Goal: Find contact information: Find contact information

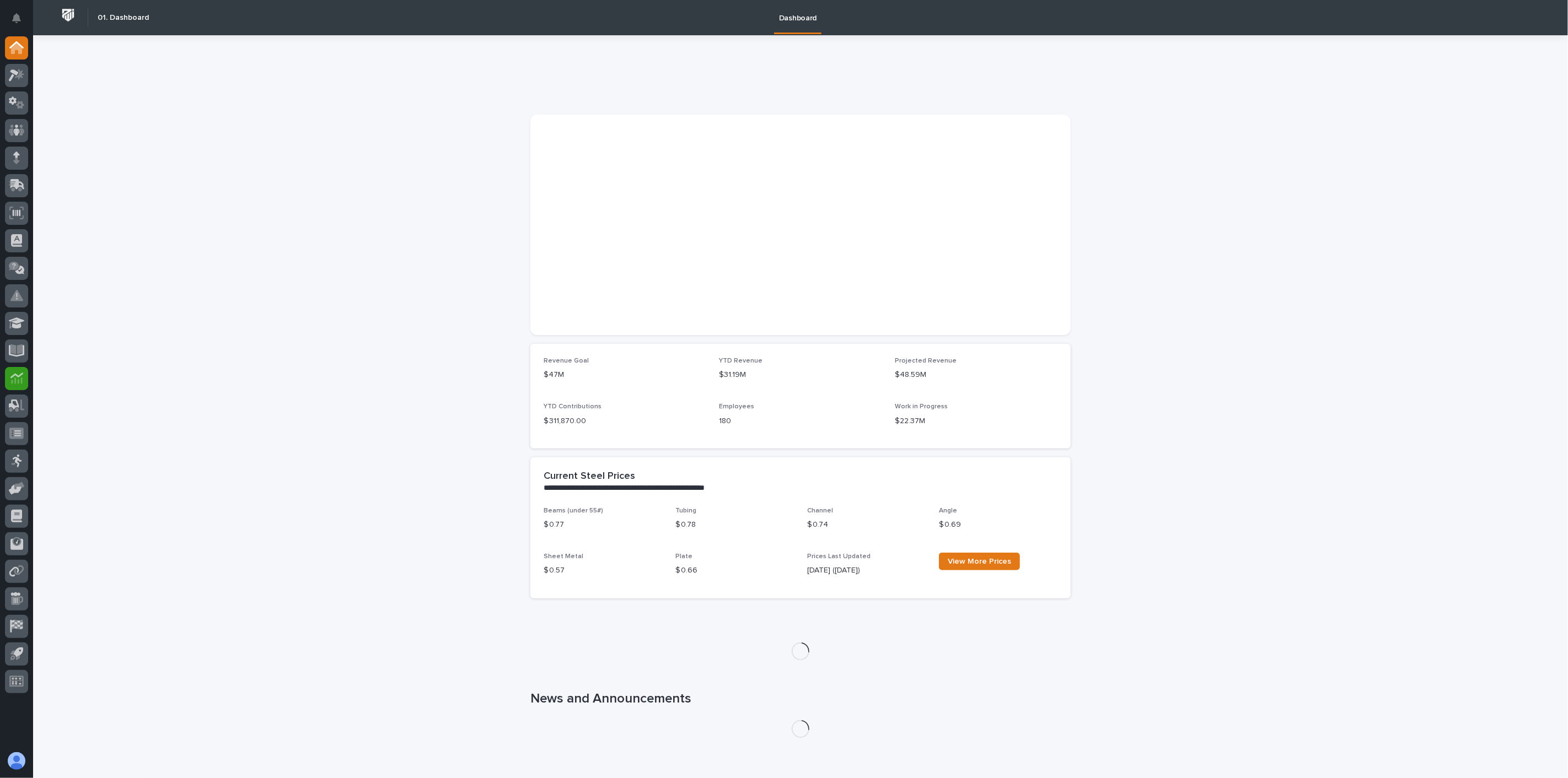
click at [18, 381] on icon at bounding box center [17, 381] width 11 height 6
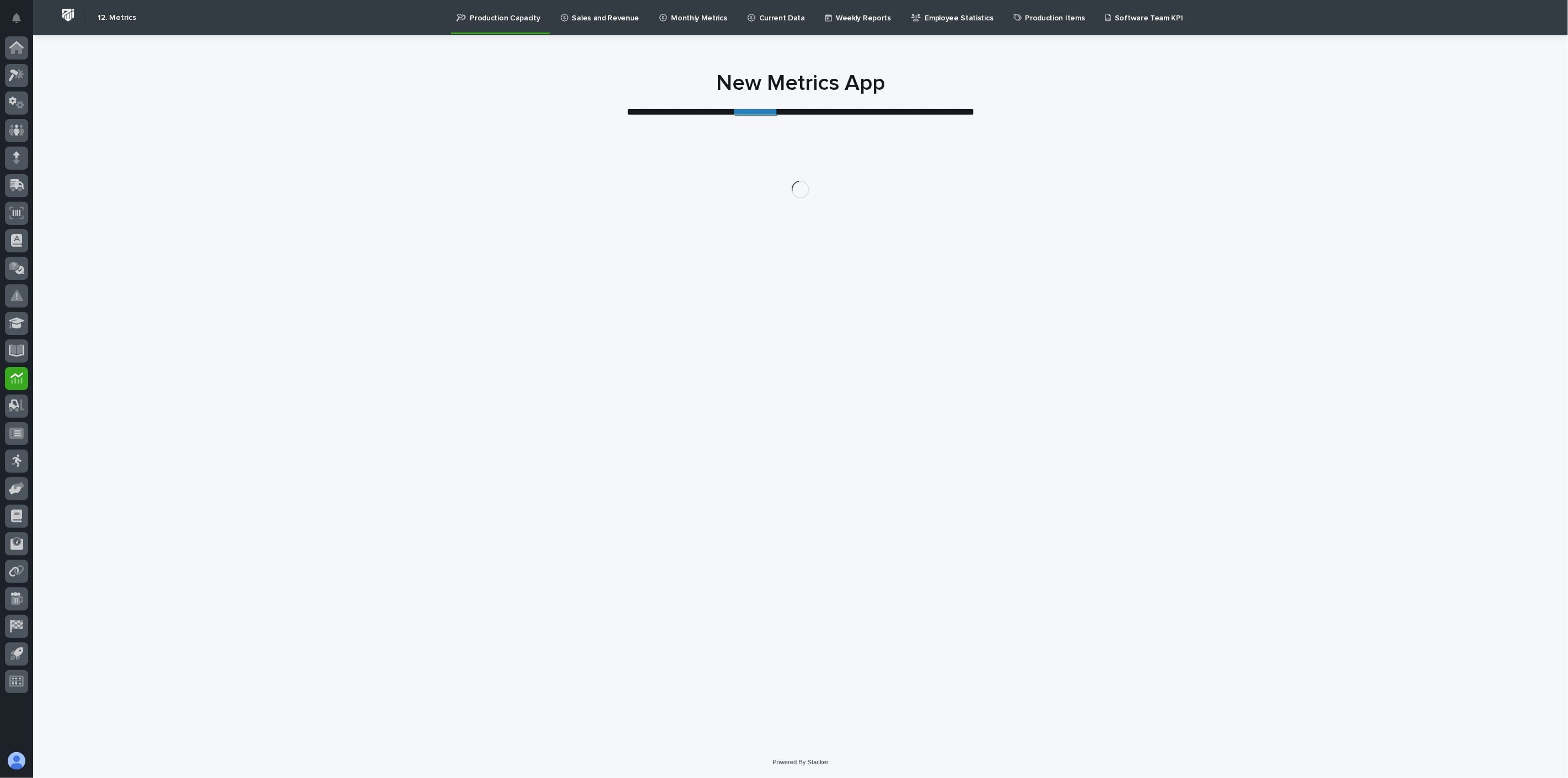
click at [759, 15] on p "Current Data" at bounding box center [782, 11] width 46 height 23
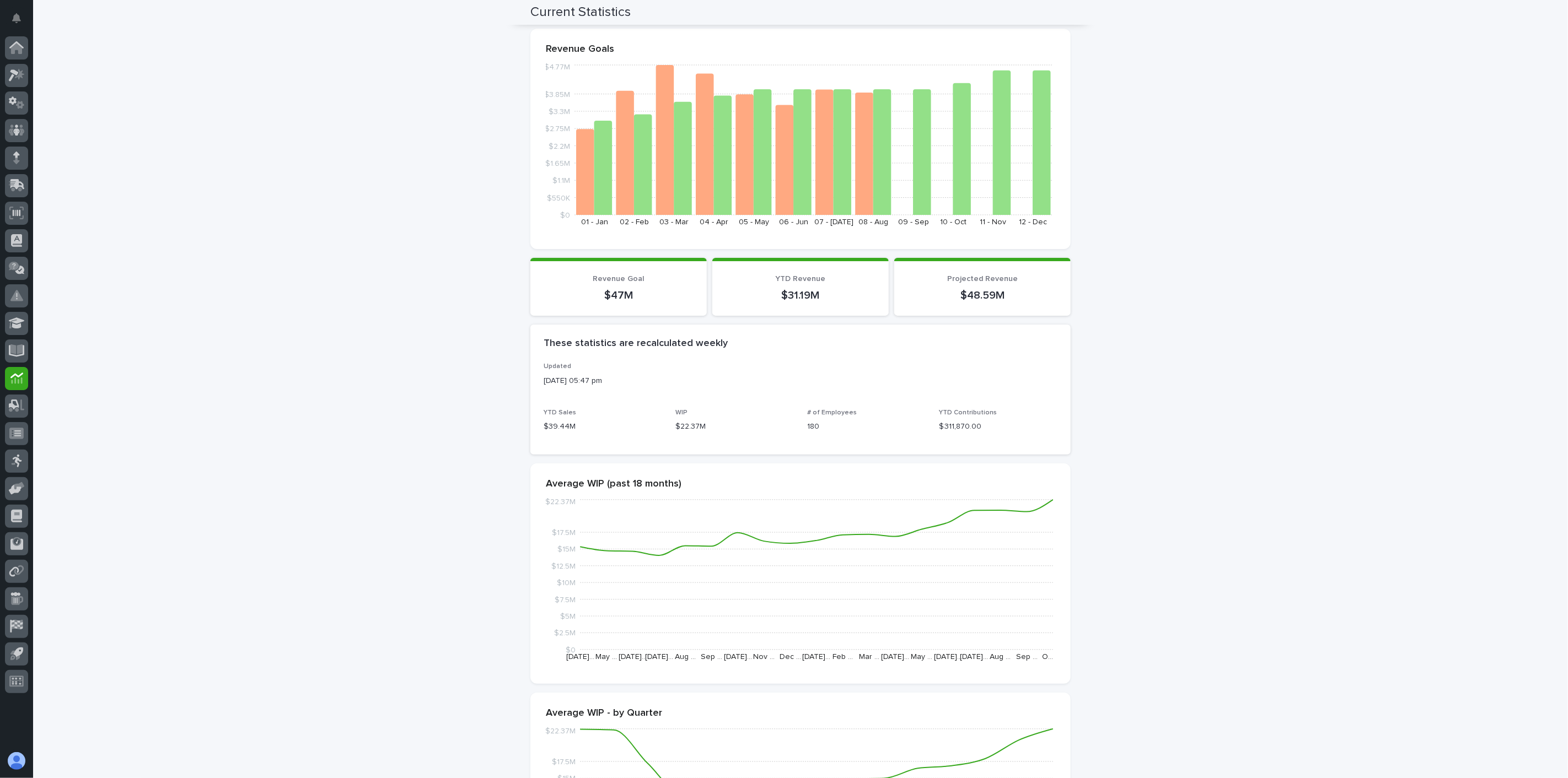
scroll to position [105, 0]
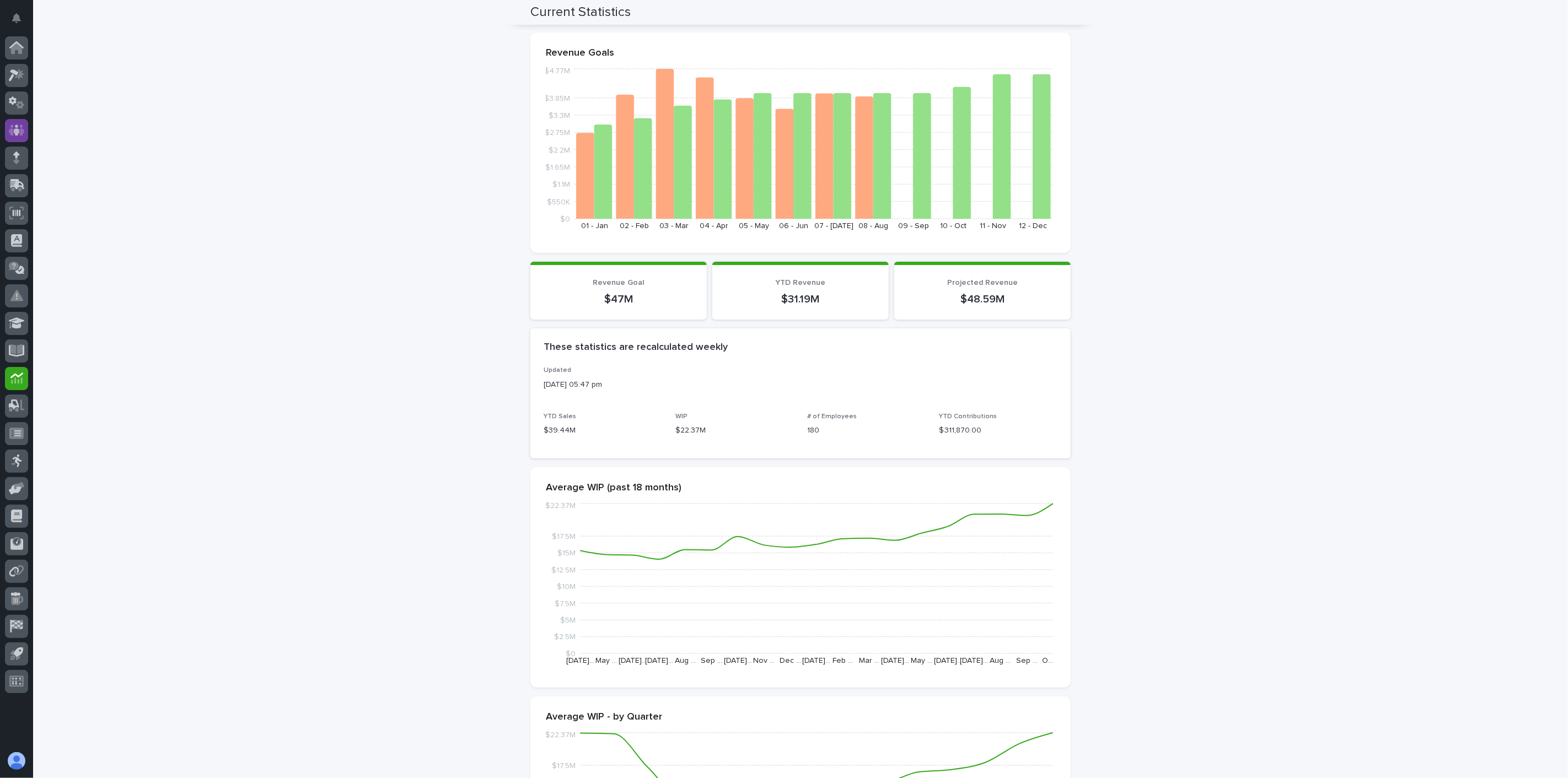
click at [14, 121] on div at bounding box center [16, 130] width 23 height 23
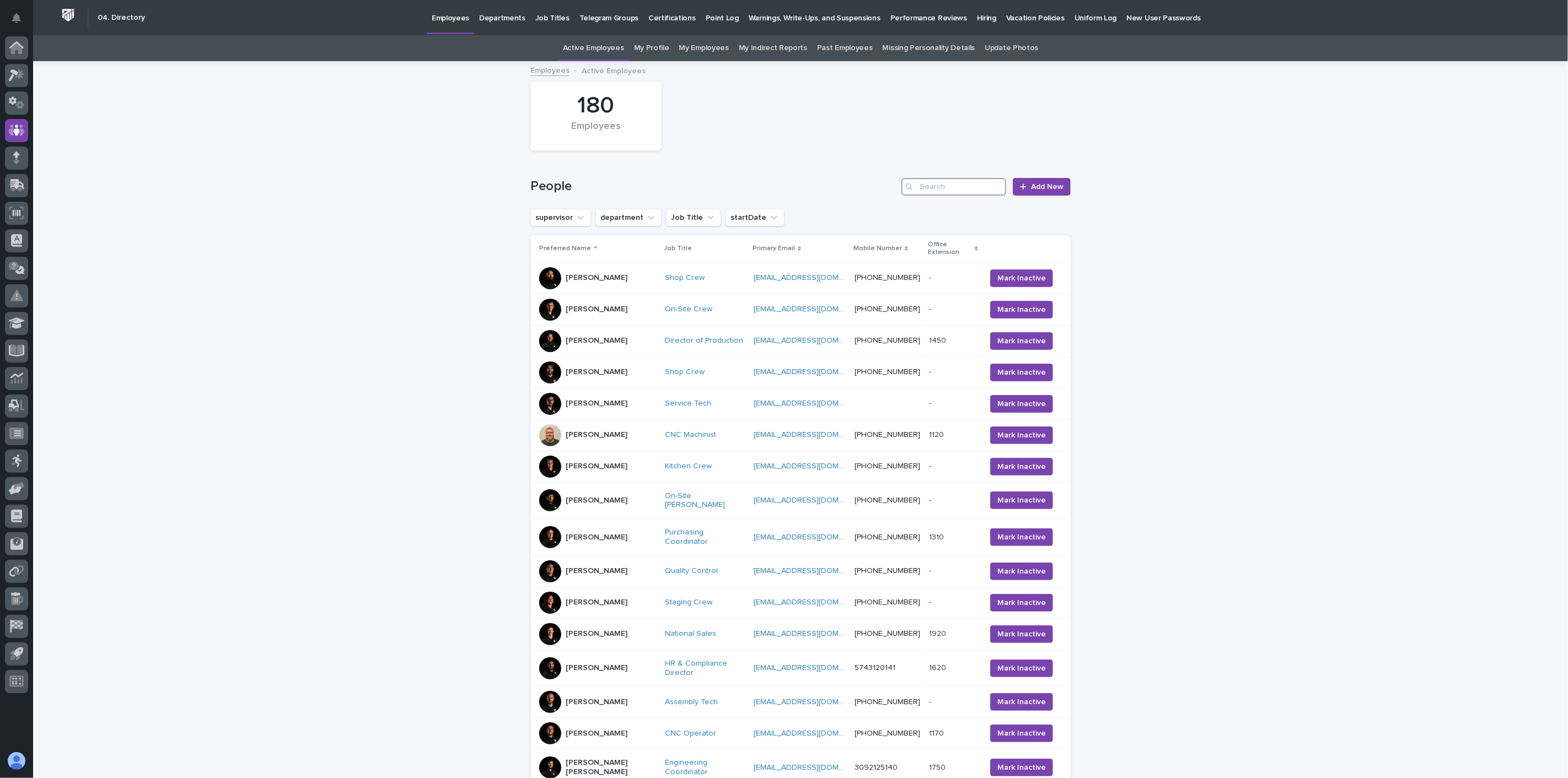
click at [920, 188] on input "Search" at bounding box center [954, 187] width 105 height 18
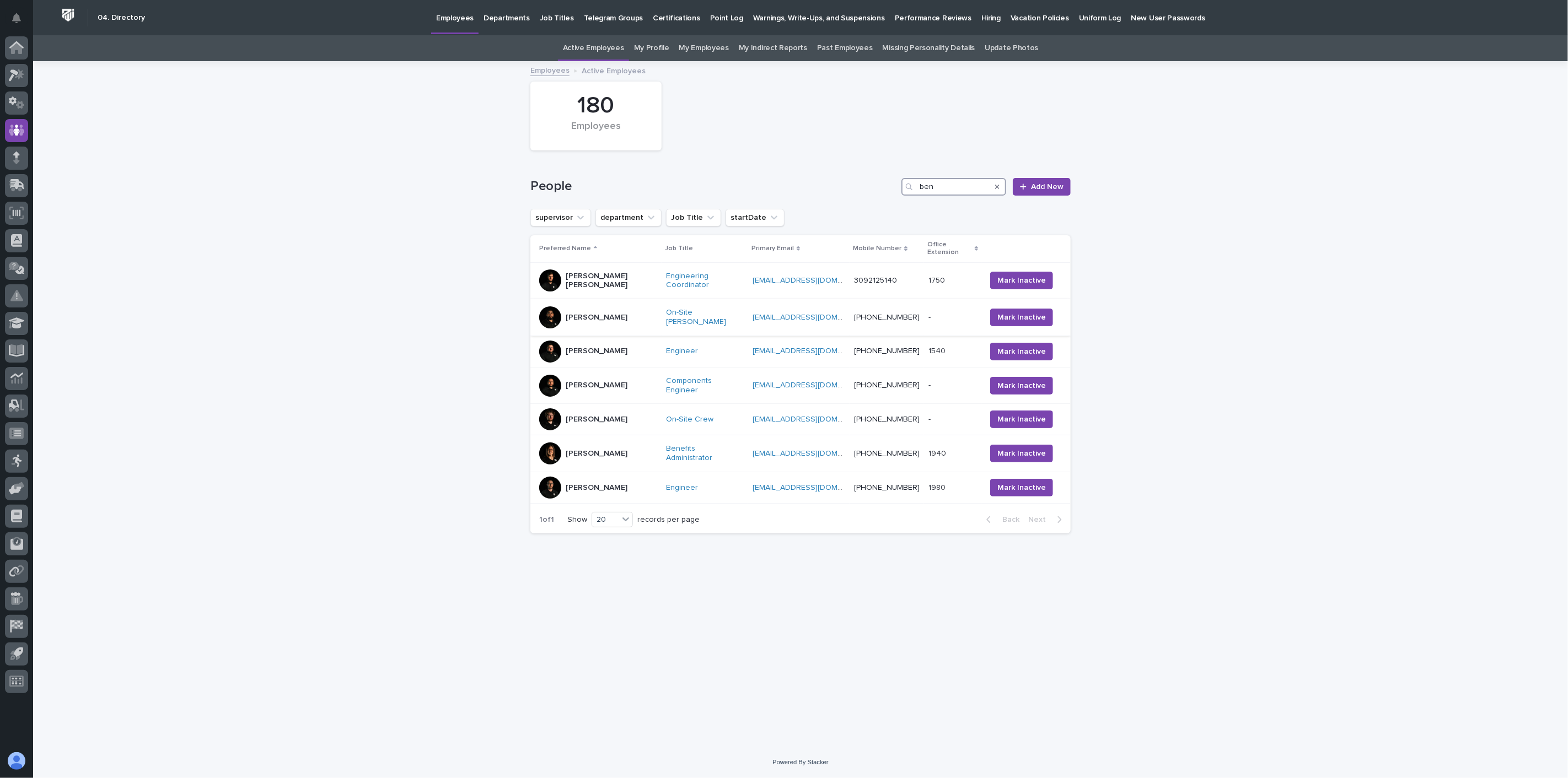
type input "ben"
click at [623, 307] on div "[PERSON_NAME]" at bounding box center [598, 317] width 118 height 22
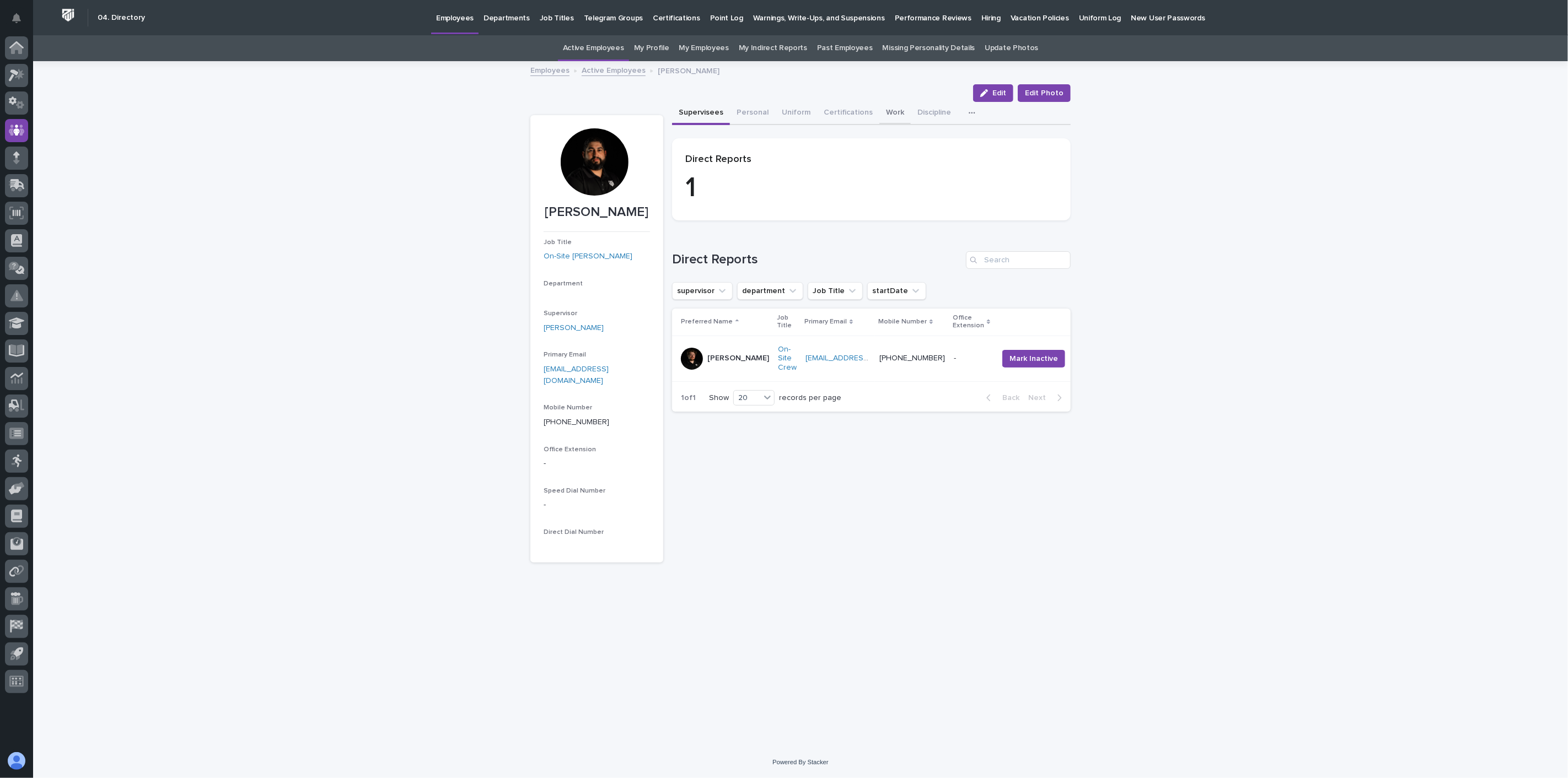
click at [879, 109] on button "Work" at bounding box center [895, 113] width 31 height 23
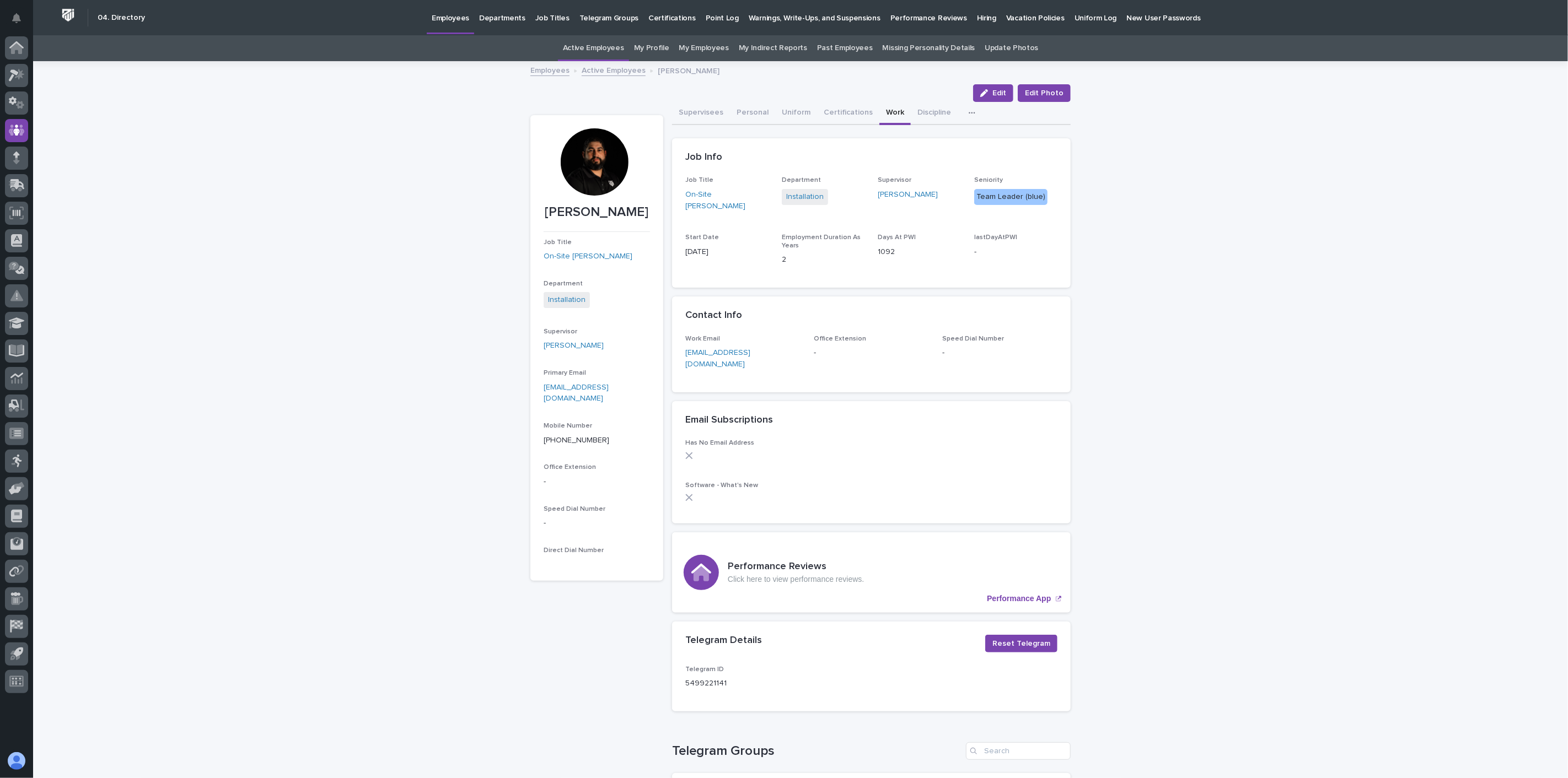
click at [977, 19] on p "Hiring" at bounding box center [987, 11] width 19 height 23
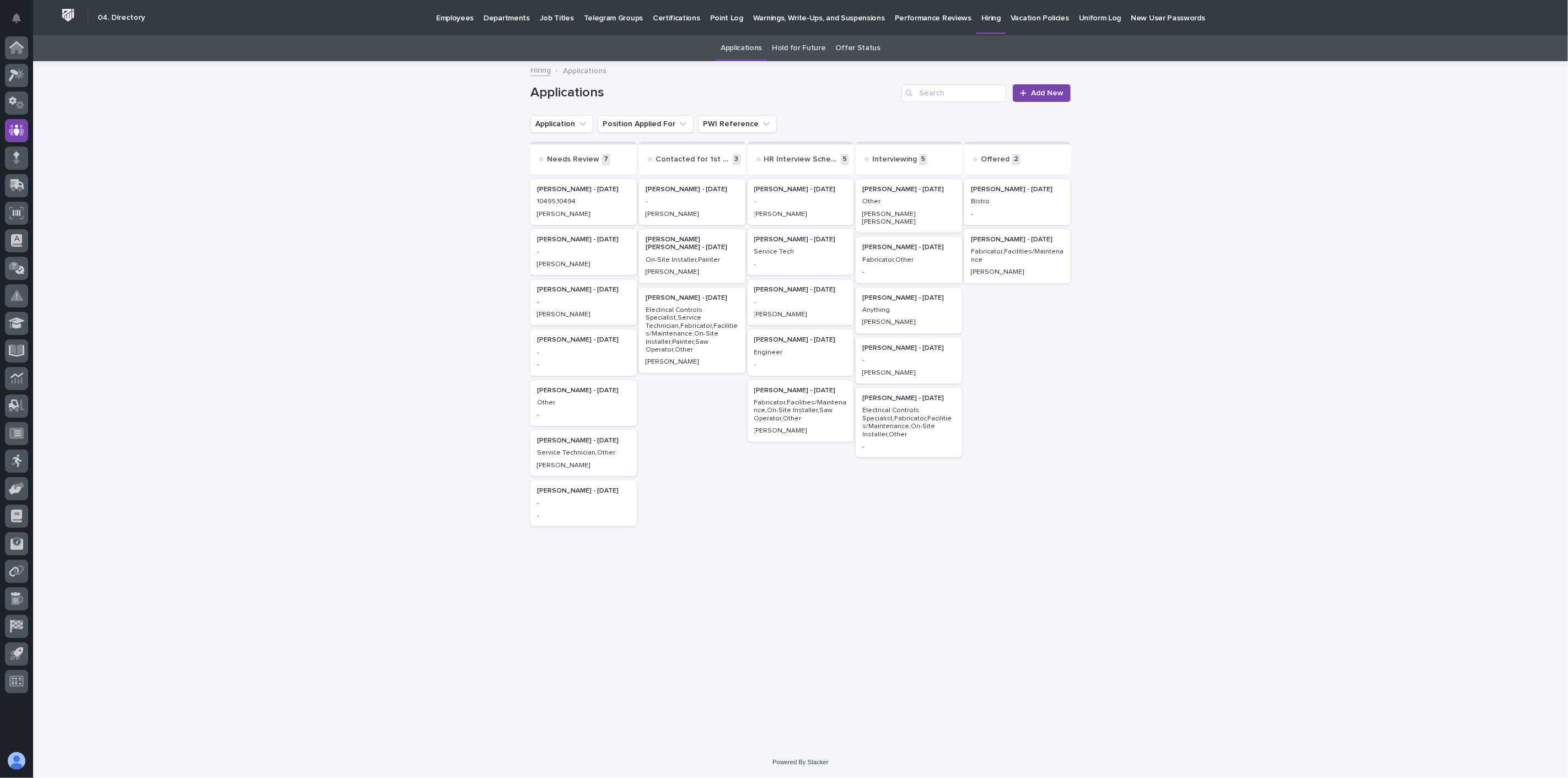
click at [1011, 250] on p "Fabricator,Facilities/Maintenance" at bounding box center [1017, 256] width 93 height 16
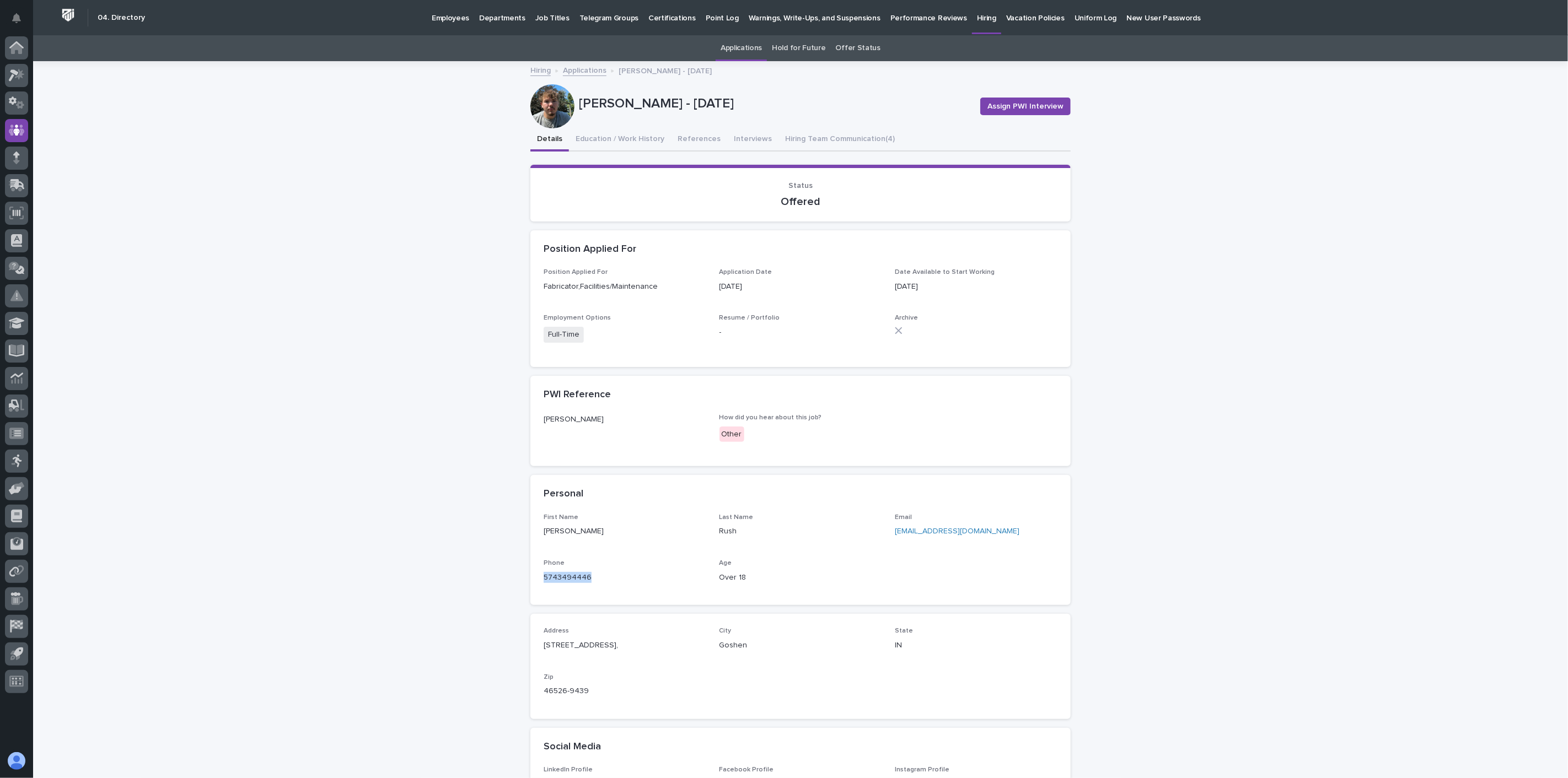
drag, startPoint x: 590, startPoint y: 579, endPoint x: 530, endPoint y: 579, distance: 60.0
click at [530, 579] on div "First Name [PERSON_NAME] Last Name Rush Email [EMAIL_ADDRESS][DOMAIN_NAME] Phon…" at bounding box center [800, 558] width 540 height 91
copy link "5743494446"
drag, startPoint x: 983, startPoint y: 533, endPoint x: 884, endPoint y: 534, distance: 99.0
click at [884, 534] on div "First Name [PERSON_NAME] Last Name Rush Email [EMAIL_ADDRESS][DOMAIN_NAME] Phon…" at bounding box center [800, 552] width 514 height 78
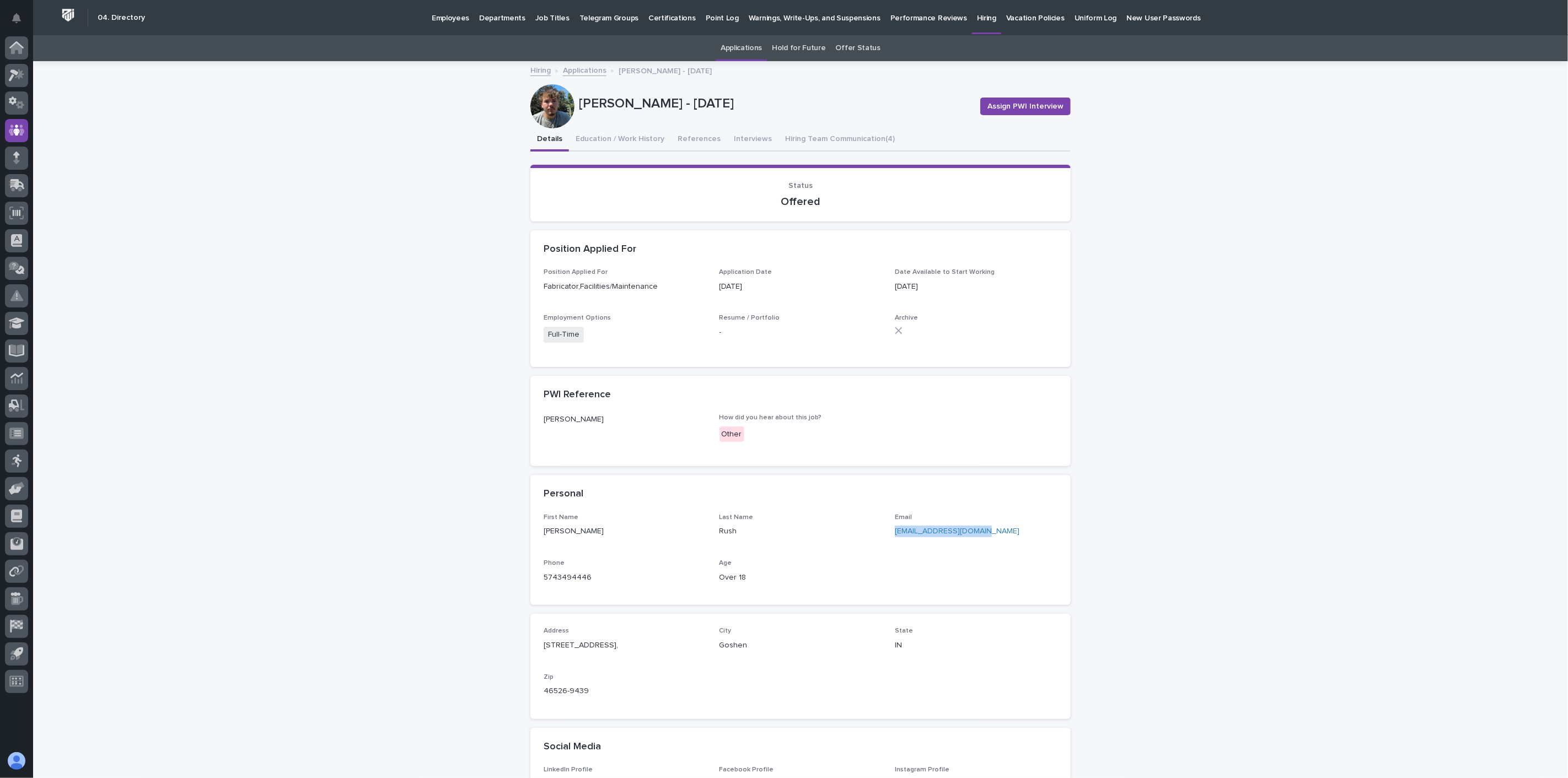
copy link "[EMAIL_ADDRESS][DOMAIN_NAME]"
drag, startPoint x: 595, startPoint y: 579, endPoint x: 537, endPoint y: 574, distance: 58.2
click at [537, 574] on div "First Name [PERSON_NAME] Last Name Rush Email [EMAIL_ADDRESS][DOMAIN_NAME] Phon…" at bounding box center [800, 558] width 540 height 91
copy link "5743494446"
drag, startPoint x: 978, startPoint y: 528, endPoint x: 887, endPoint y: 533, distance: 91.1
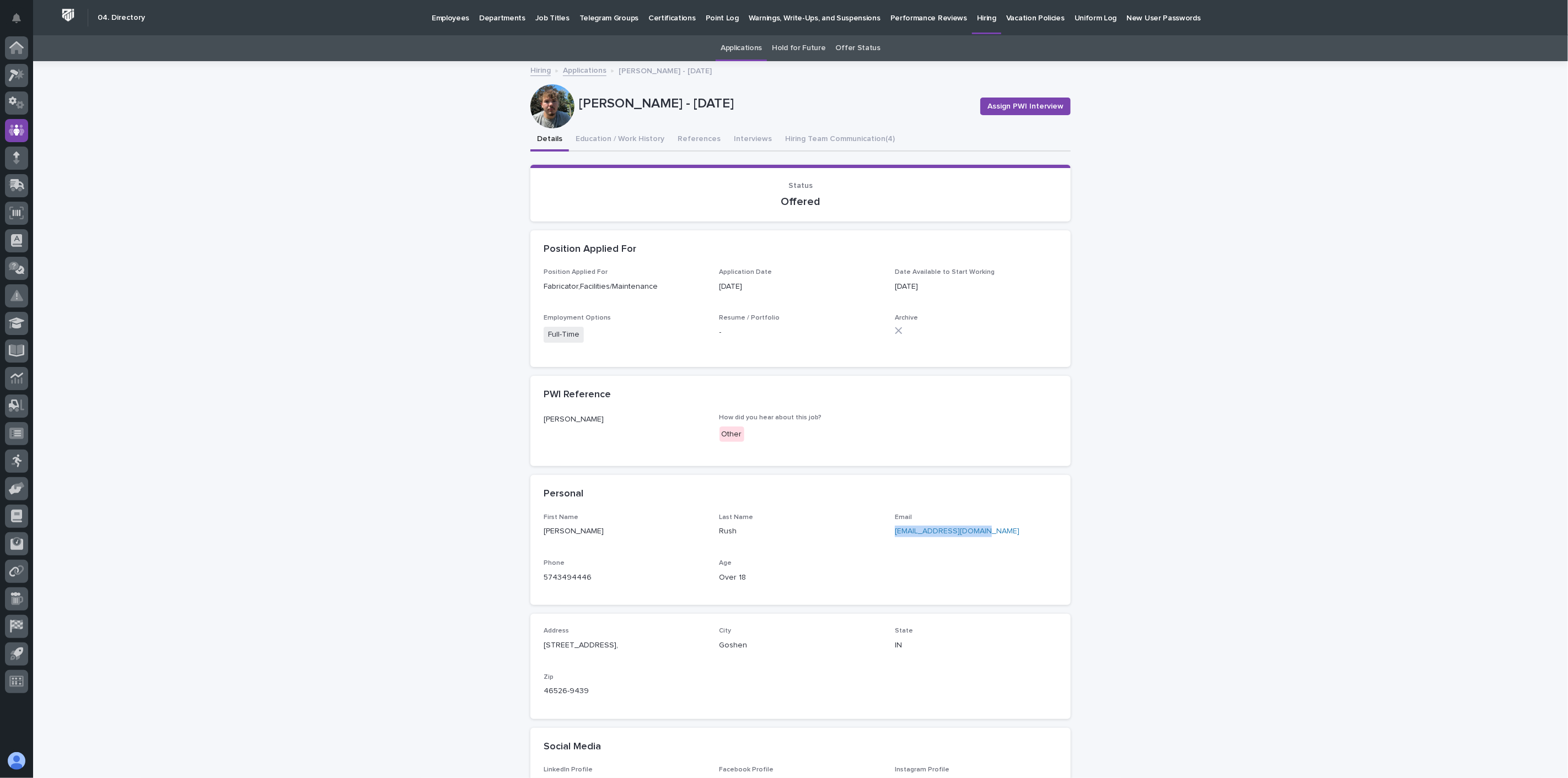
click at [887, 533] on div "First Name [PERSON_NAME] Last Name Rush Email [EMAIL_ADDRESS][DOMAIN_NAME] Phon…" at bounding box center [800, 552] width 514 height 78
copy link "[EMAIL_ADDRESS][DOMAIN_NAME]"
click at [10, 43] on icon at bounding box center [17, 48] width 15 height 13
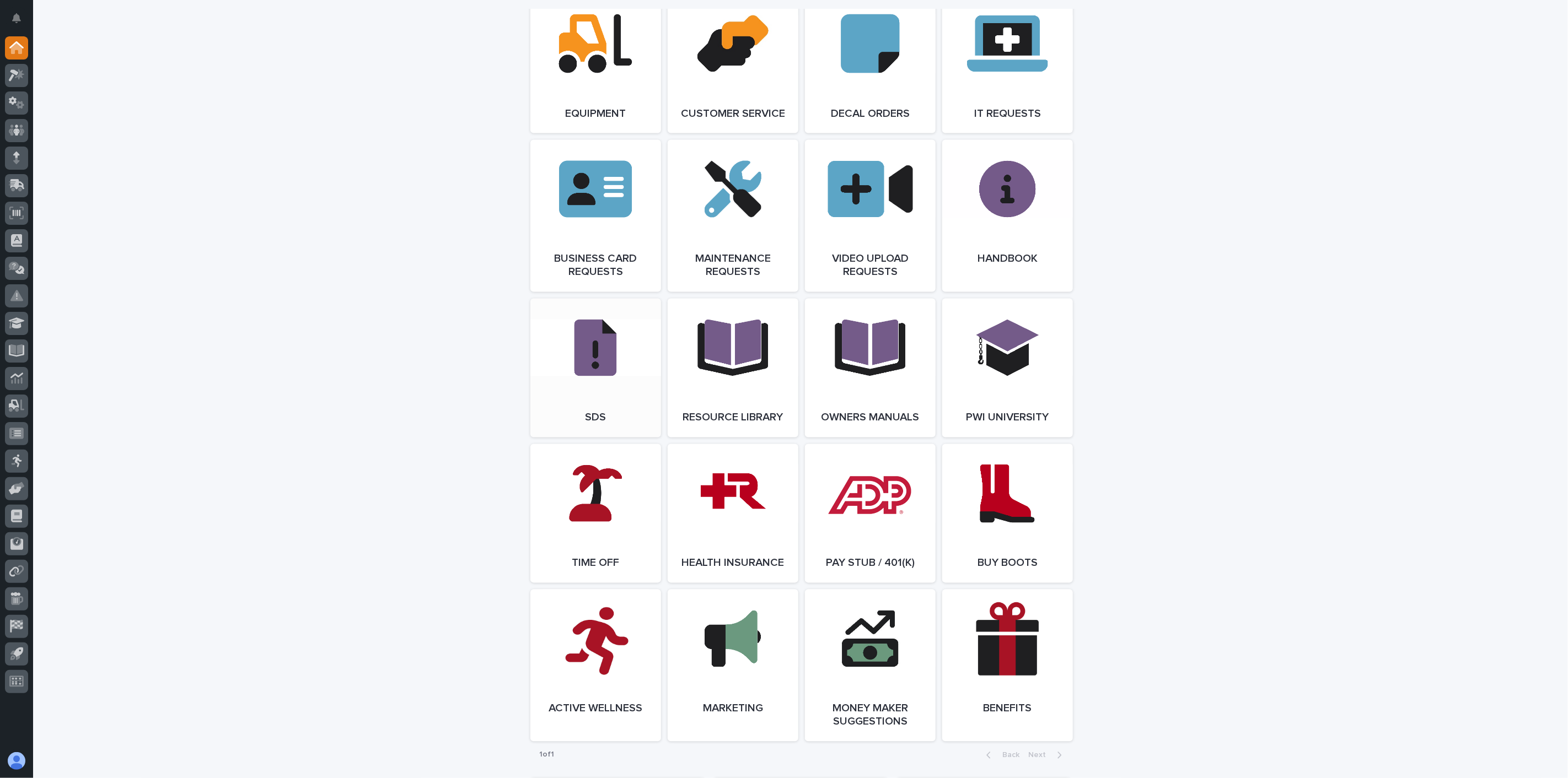
scroll to position [1623, 0]
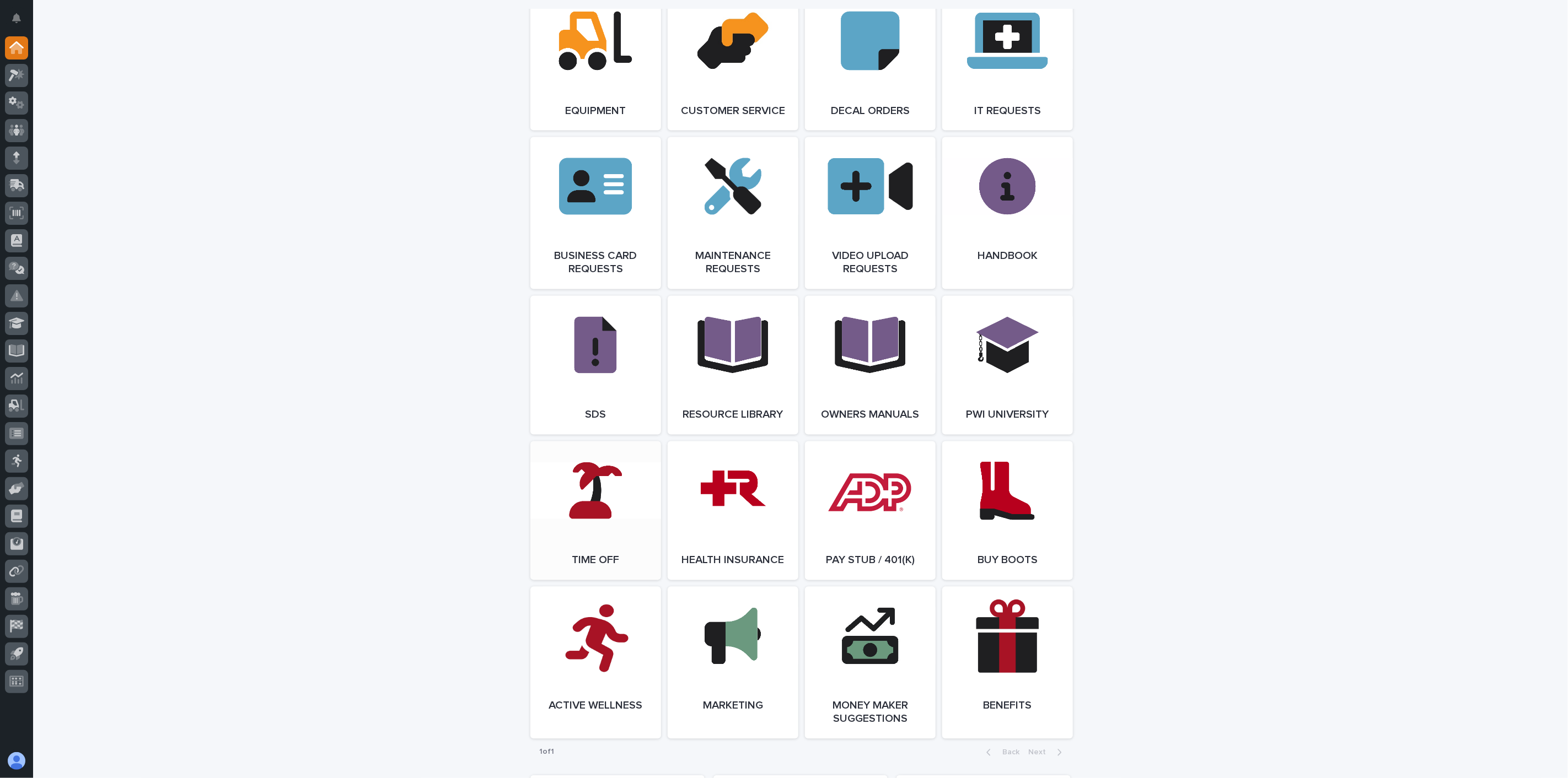
click at [589, 497] on link "Open Link" at bounding box center [596, 511] width 131 height 139
